Goal: Submit feedback/report problem: Submit feedback/report problem

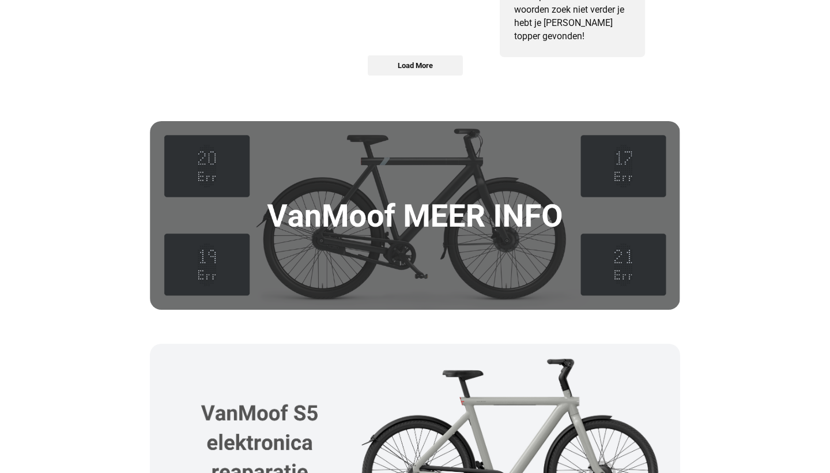
scroll to position [1558, 0]
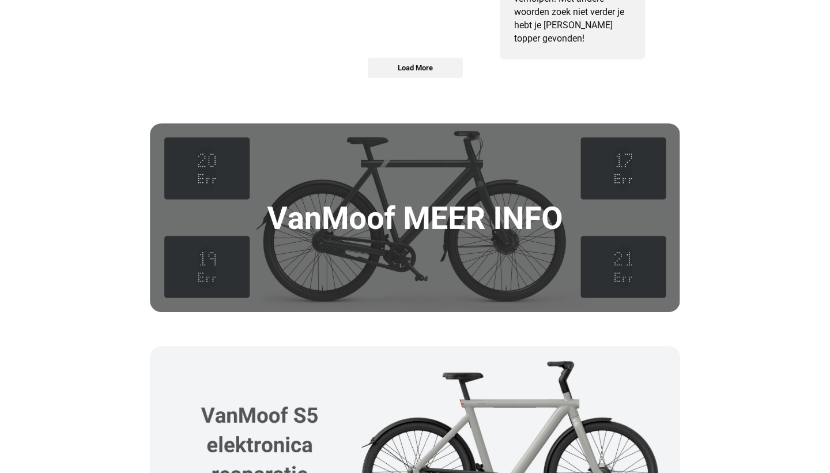
click at [442, 218] on img at bounding box center [415, 217] width 531 height 189
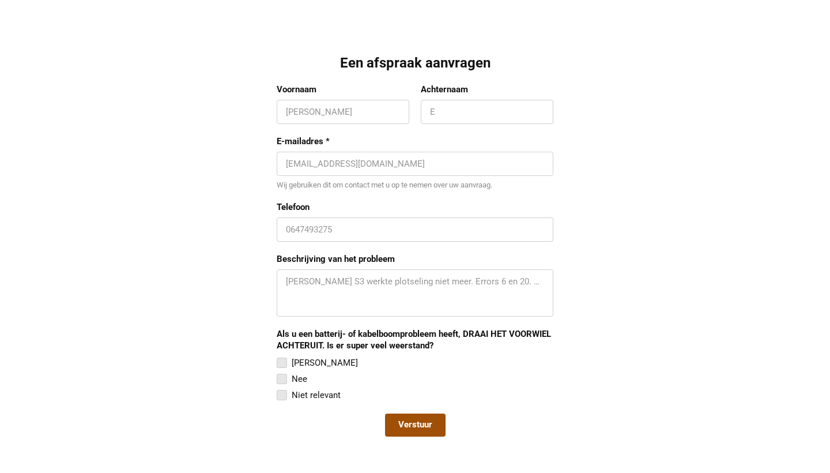
scroll to position [1003, 0]
click at [282, 377] on div at bounding box center [282, 378] width 10 height 10
click at [277, 371] on input "Nee" at bounding box center [277, 371] width 0 height 0
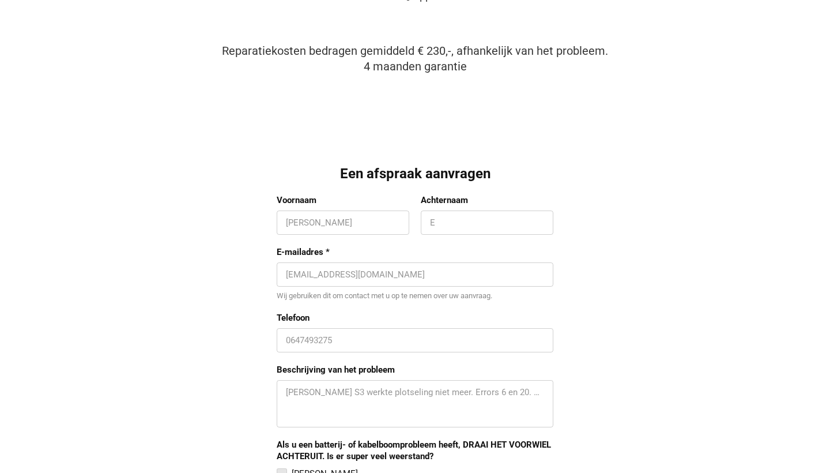
scroll to position [890, 0]
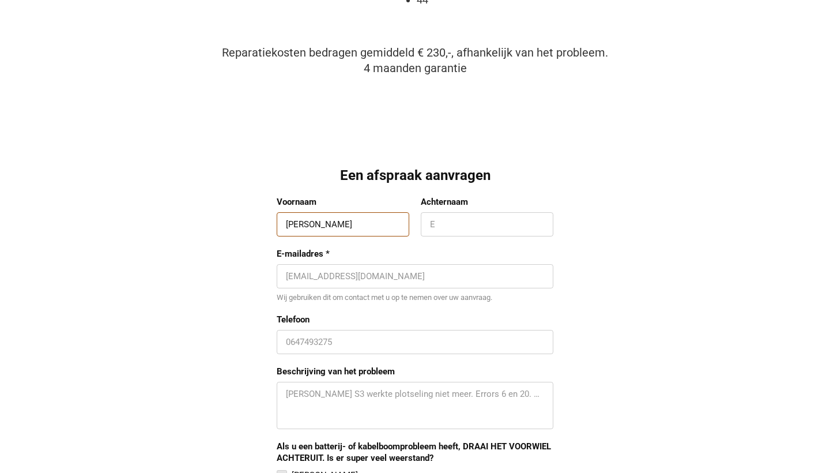
type input "J"
type input "[PERSON_NAME]"
type input "Severens"
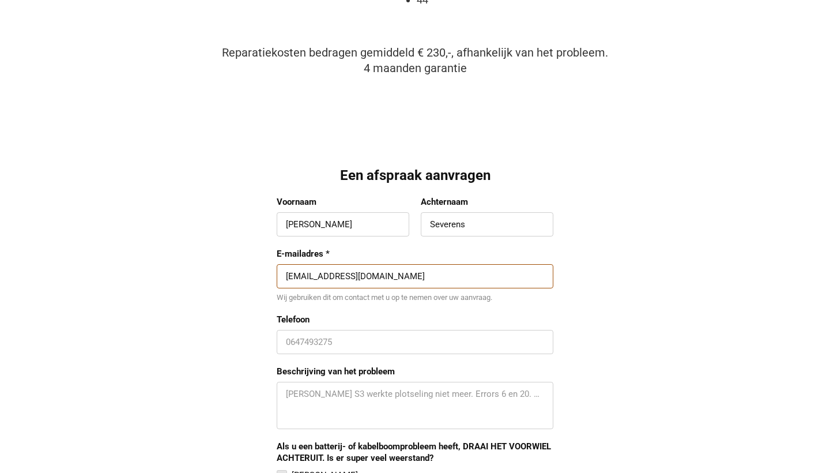
type input "[EMAIL_ADDRESS][DOMAIN_NAME]"
click at [357, 349] on div "0647493275" at bounding box center [415, 342] width 277 height 24
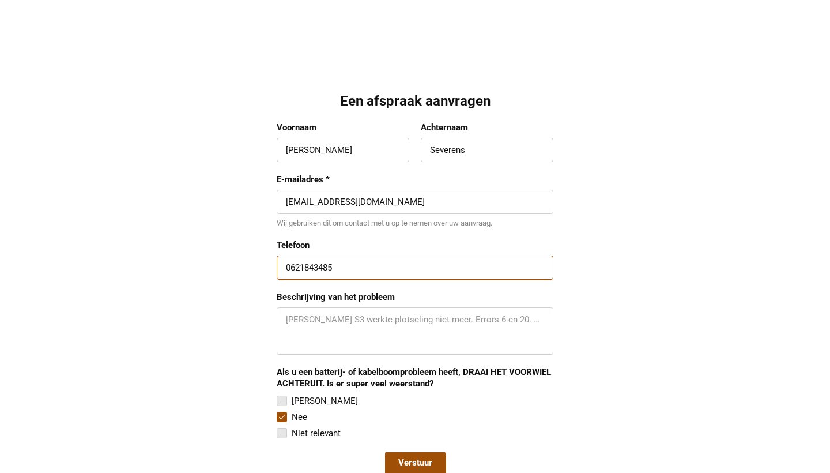
scroll to position [987, 0]
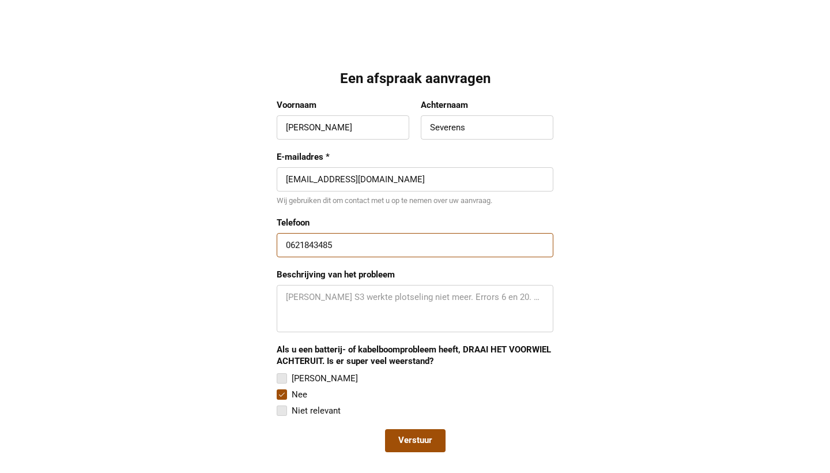
type input "0621843485"
click at [331, 297] on textarea "Beschrijving van het probleem" at bounding box center [415, 308] width 258 height 35
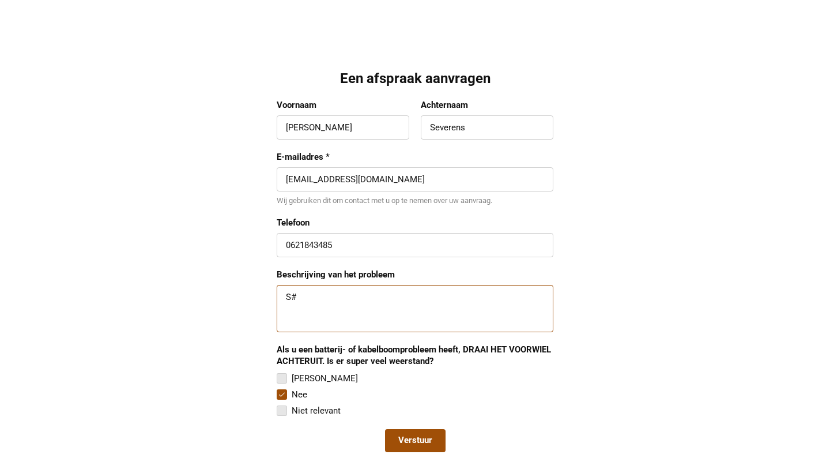
type textarea "S"
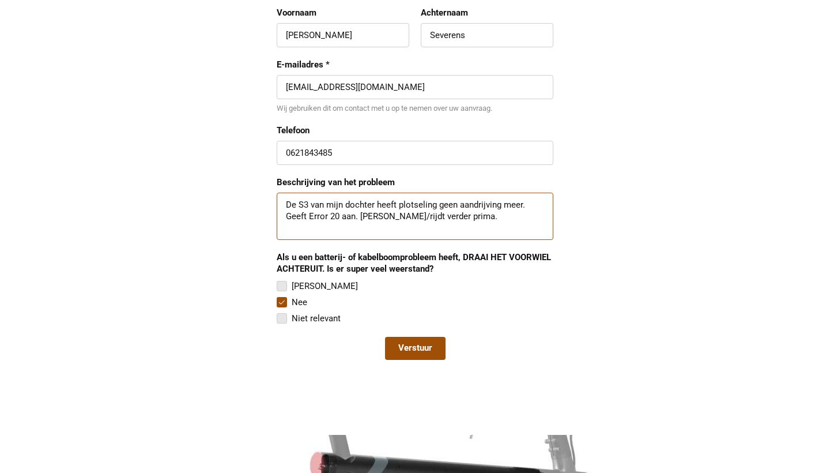
scroll to position [1082, 0]
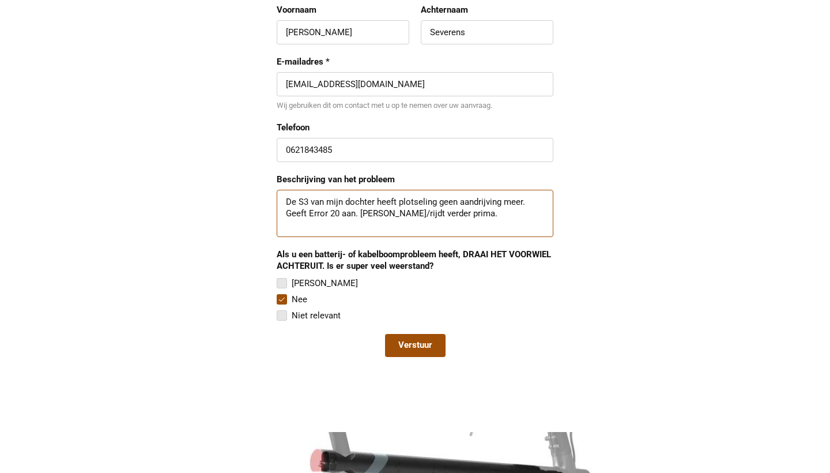
click at [361, 208] on textarea "De S3 van mijn dochter heeft plotseling geen aandrijving meer. Geeft Error 20 a…" at bounding box center [415, 213] width 258 height 35
click at [404, 210] on textarea "De S3 van mijn dochter heeft plotseling geen aandrijving meer. Geeft Error 20 a…" at bounding box center [415, 213] width 258 height 35
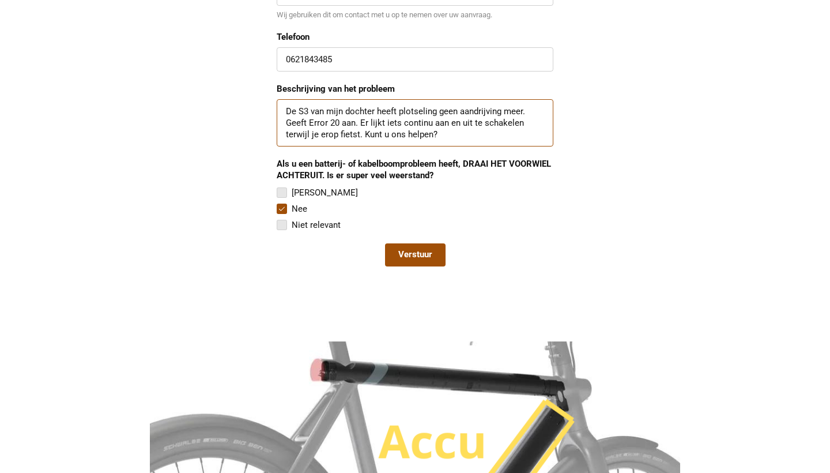
scroll to position [1174, 0]
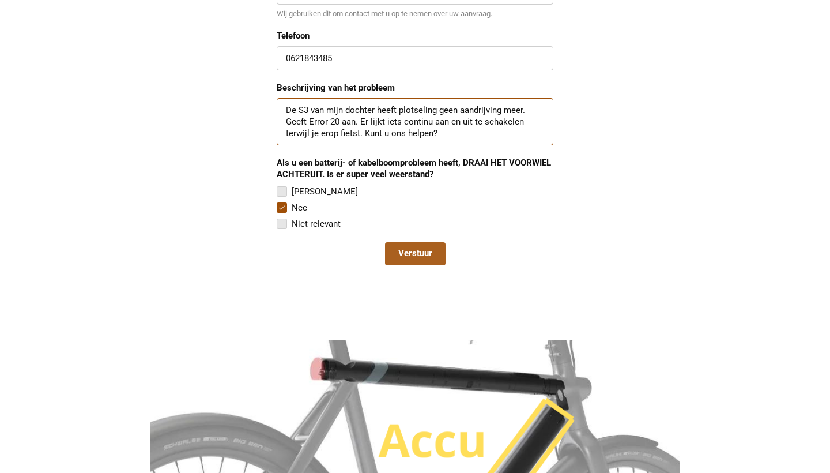
type textarea "De S3 van mijn dochter heeft plotseling geen aandrijving meer. Geeft Error 20 a…"
click at [407, 248] on span "Verstuur" at bounding box center [415, 254] width 34 height 12
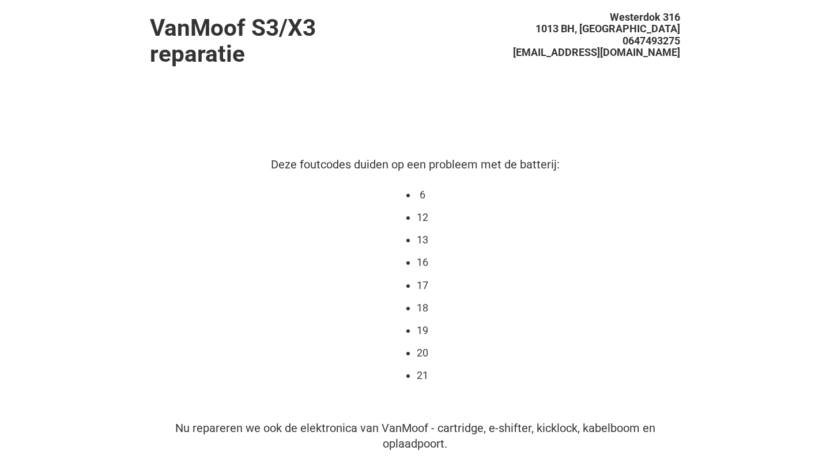
scroll to position [0, 0]
